Goal: Task Accomplishment & Management: Use online tool/utility

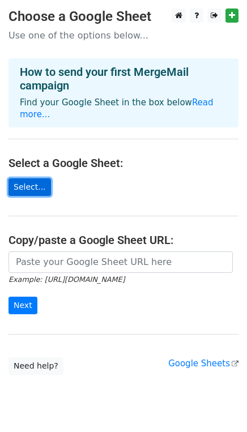
click at [28, 178] on link "Select..." at bounding box center [29, 187] width 42 height 18
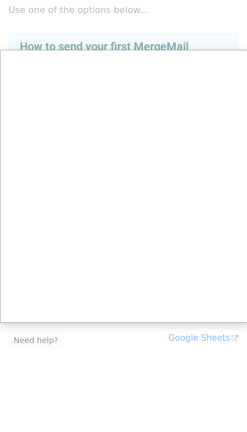
scroll to position [21, 0]
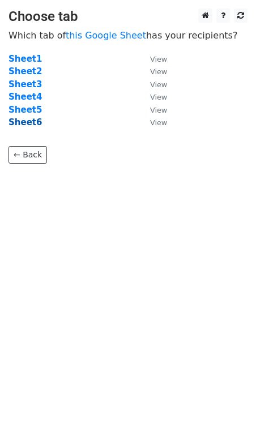
click at [28, 121] on strong "Sheet6" at bounding box center [24, 122] width 33 height 10
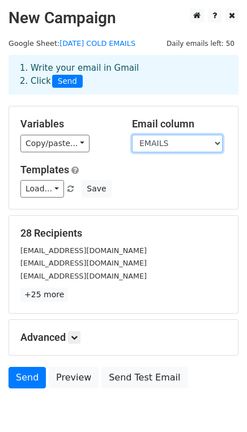
click at [215, 143] on select "EMAILS" at bounding box center [177, 144] width 91 height 18
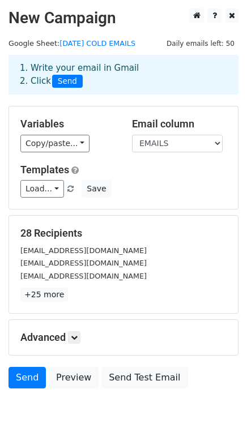
click at [183, 181] on div "Load... No templates saved Save" at bounding box center [123, 189] width 223 height 18
click at [78, 336] on icon at bounding box center [74, 337] width 7 height 7
